Goal: Information Seeking & Learning: Find specific fact

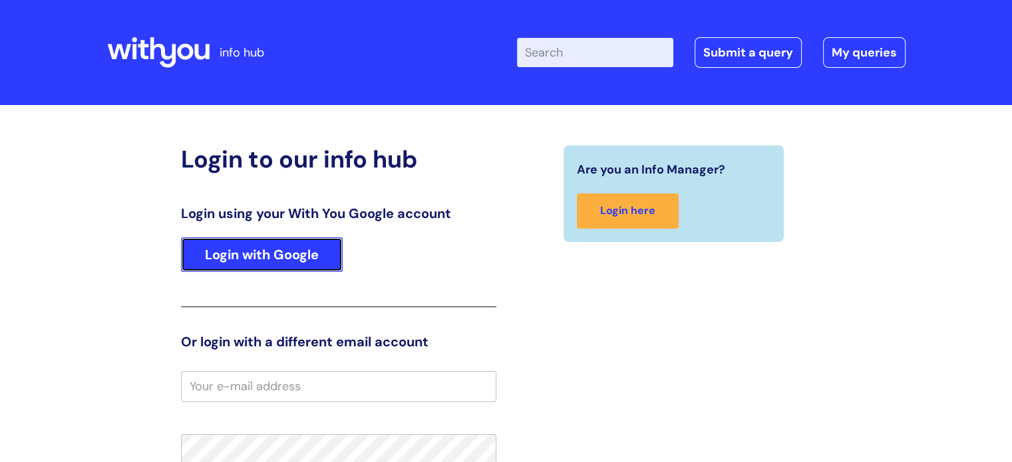
drag, startPoint x: 0, startPoint y: 0, endPoint x: 315, endPoint y: 247, distance: 399.9
click at [315, 247] on link "Login with Google" at bounding box center [262, 254] width 162 height 35
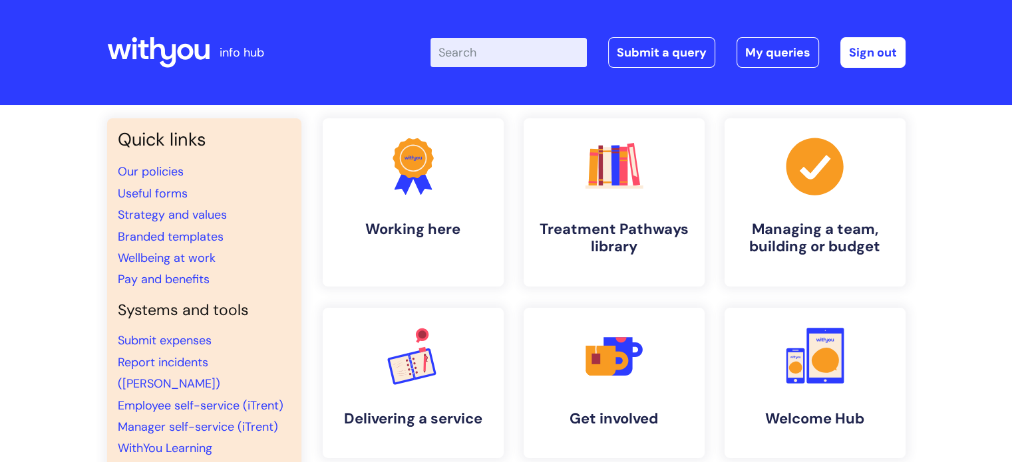
click at [479, 52] on input "Enter your search term here..." at bounding box center [508, 52] width 156 height 29
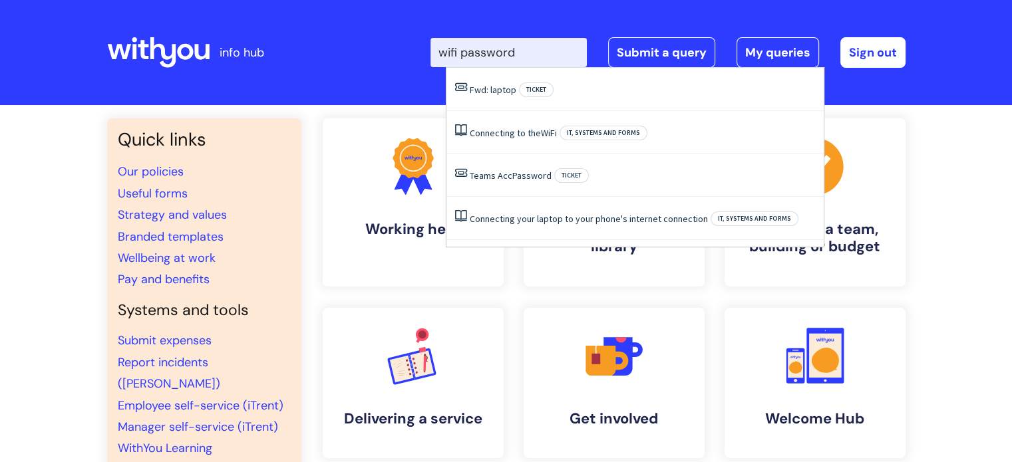
type input "wifi password"
click button "Search" at bounding box center [0, 0] width 0 height 0
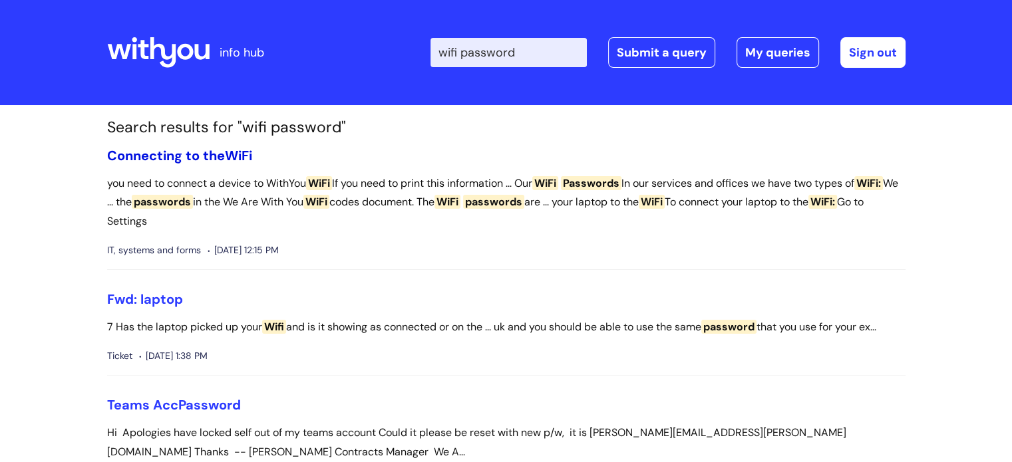
click at [193, 160] on link "Connecting to the WiFi" at bounding box center [179, 155] width 145 height 17
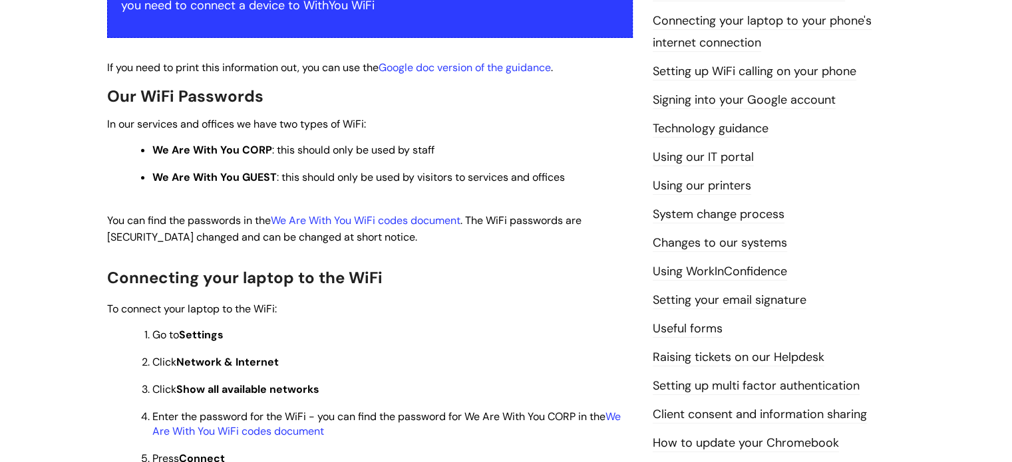
scroll to position [302, 0]
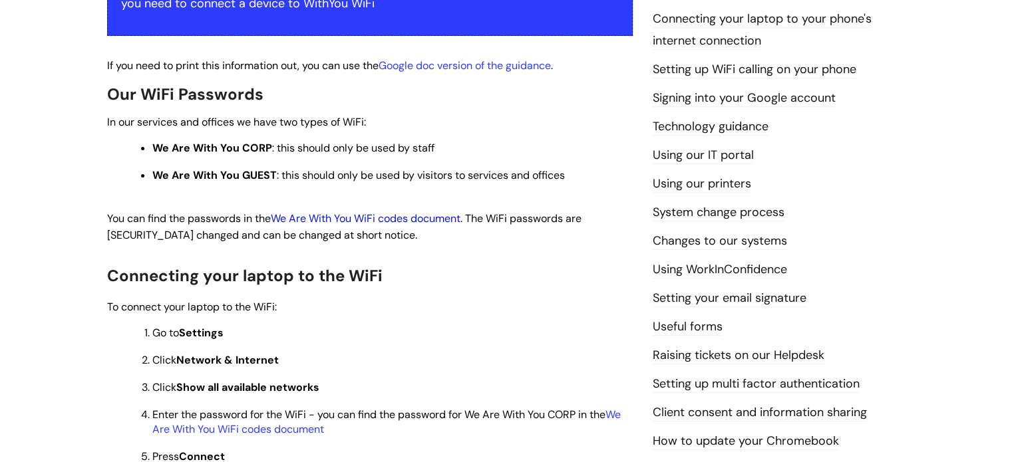
click at [450, 218] on link "We Are With You WiFi codes document" at bounding box center [366, 219] width 190 height 14
